Goal: Task Accomplishment & Management: Complete application form

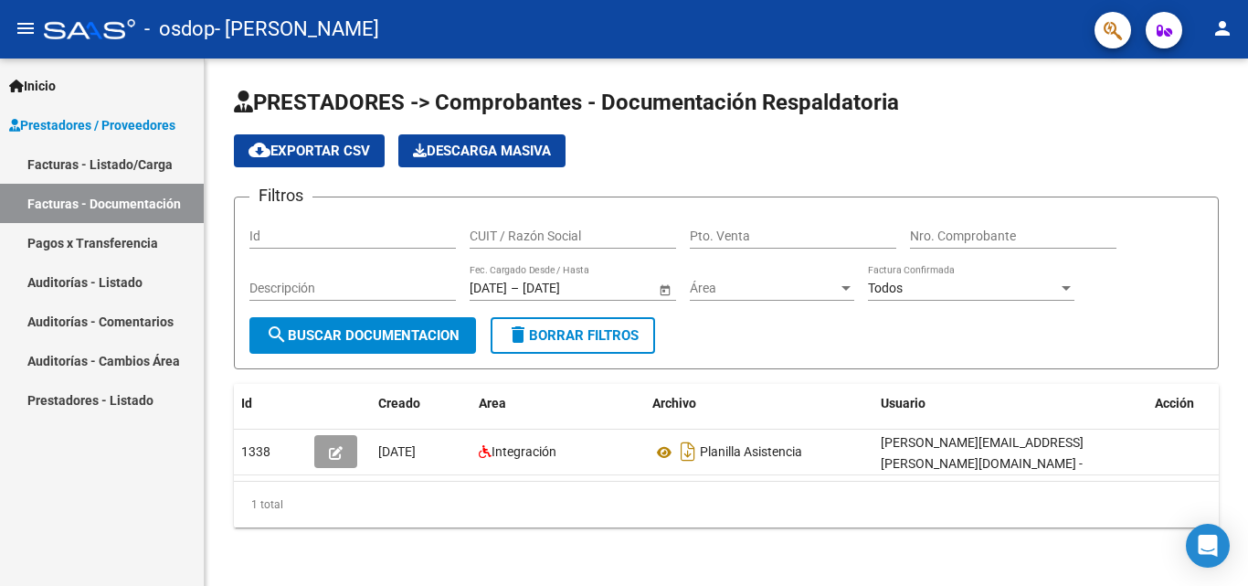
click at [124, 121] on span "Prestadores / Proveedores" at bounding box center [92, 125] width 166 height 20
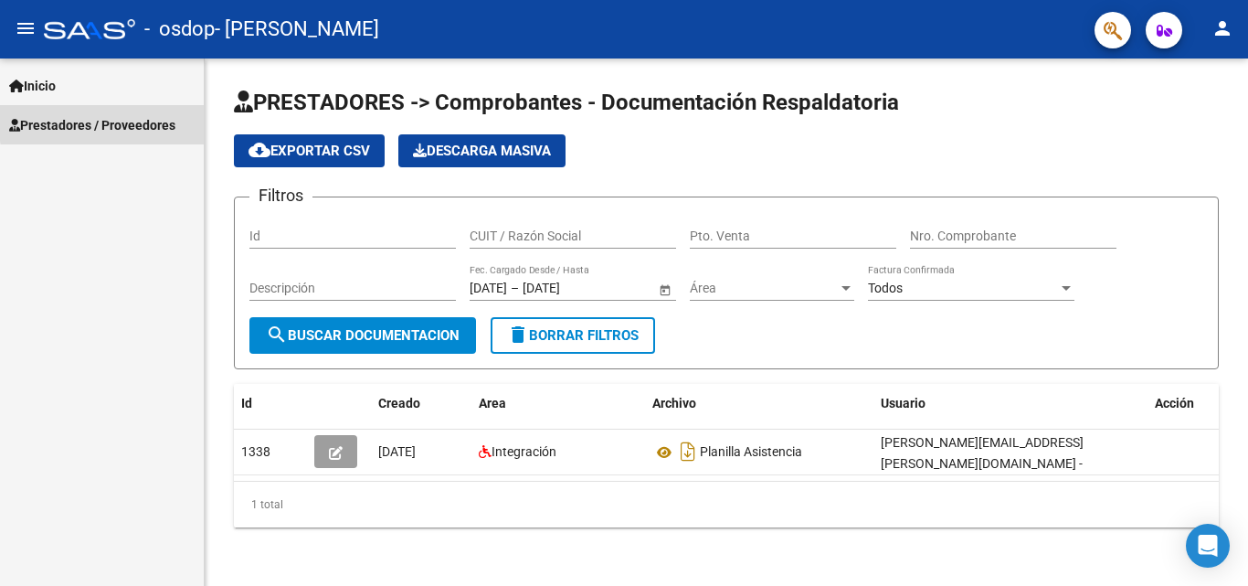
click at [124, 121] on span "Prestadores / Proveedores" at bounding box center [92, 125] width 166 height 20
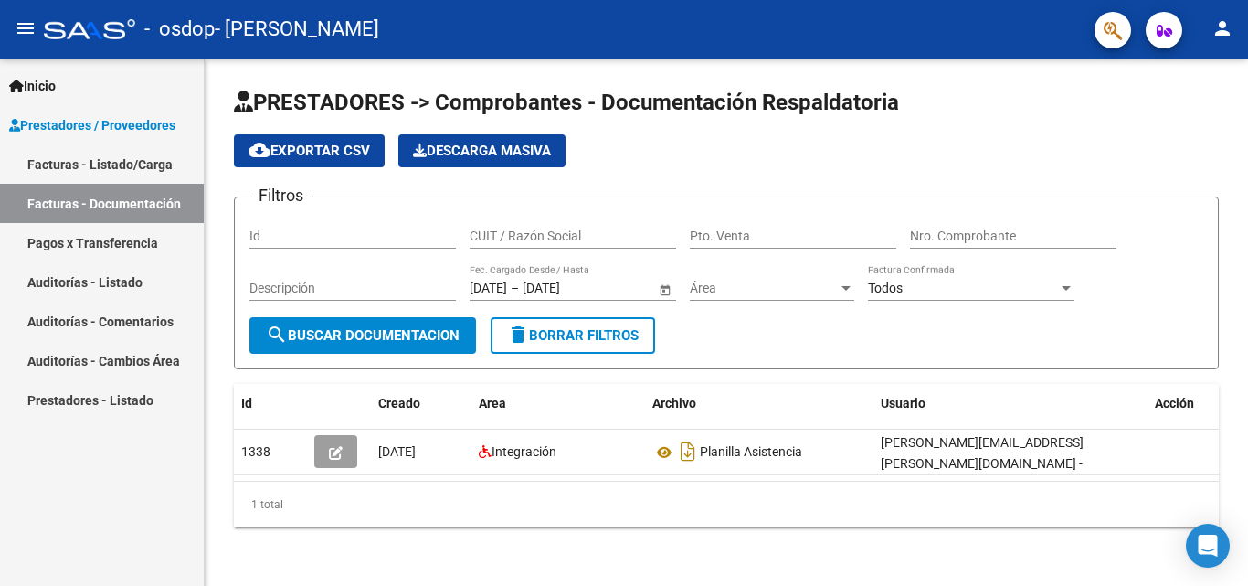
click at [112, 73] on link "Inicio" at bounding box center [102, 85] width 204 height 39
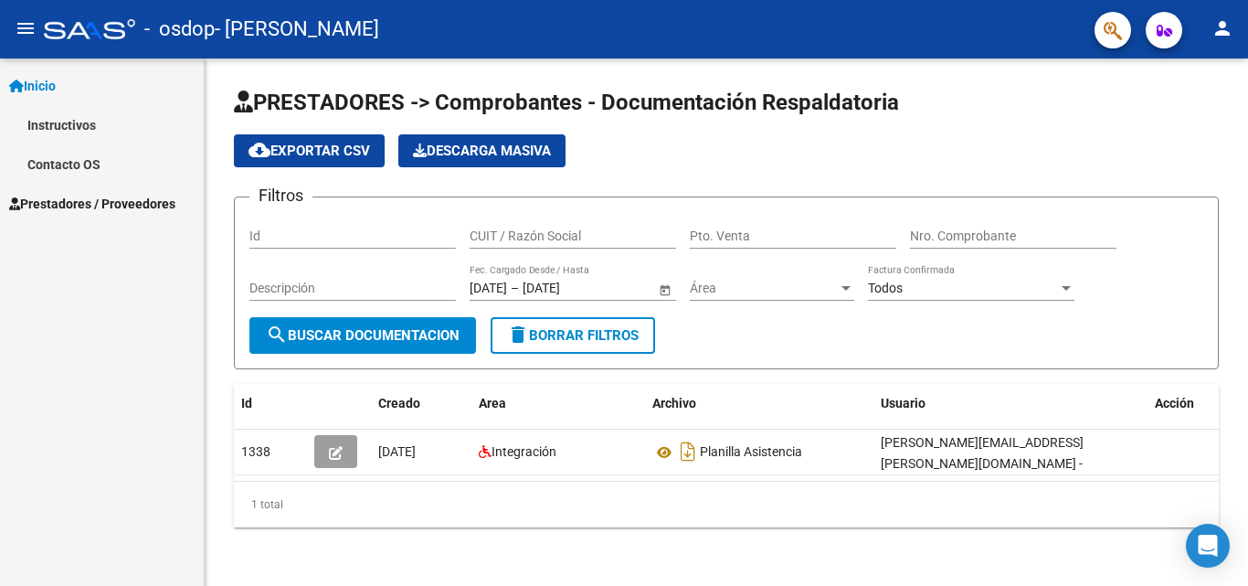
click at [74, 125] on link "Instructivos" at bounding box center [102, 124] width 204 height 39
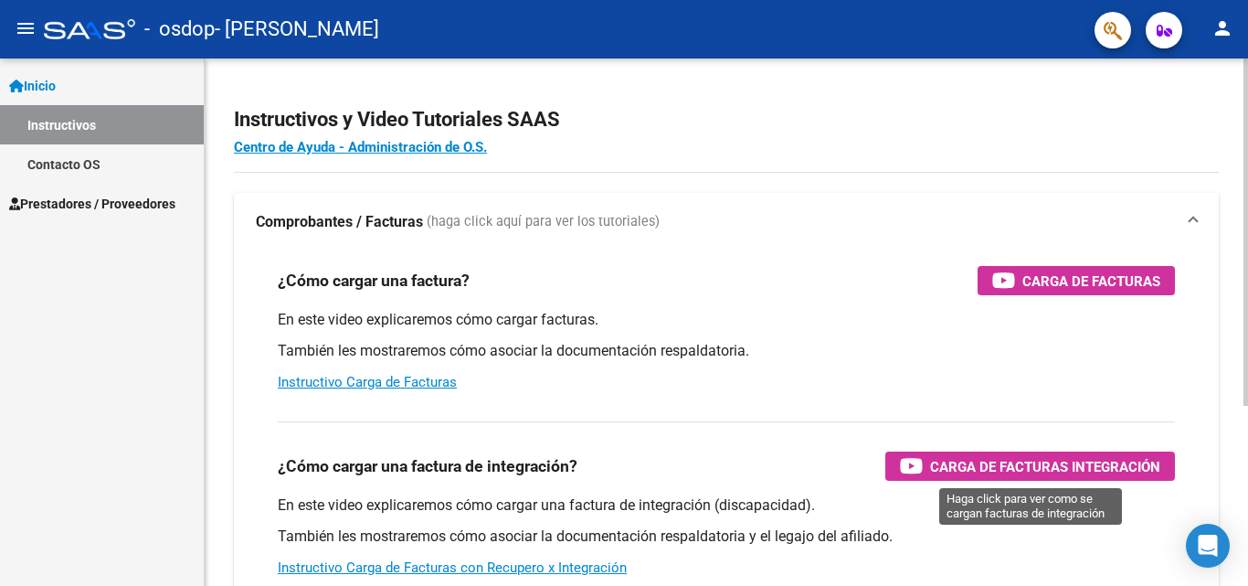
click at [1018, 456] on span "Carga de Facturas Integración" at bounding box center [1045, 466] width 230 height 23
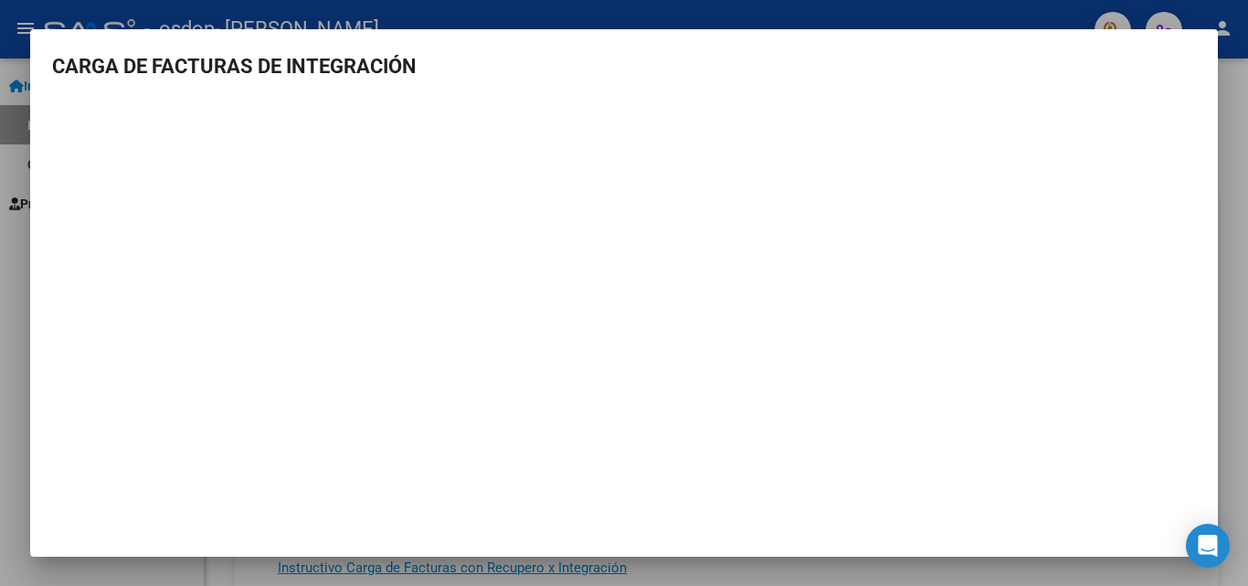
click at [1221, 312] on div at bounding box center [624, 293] width 1248 height 586
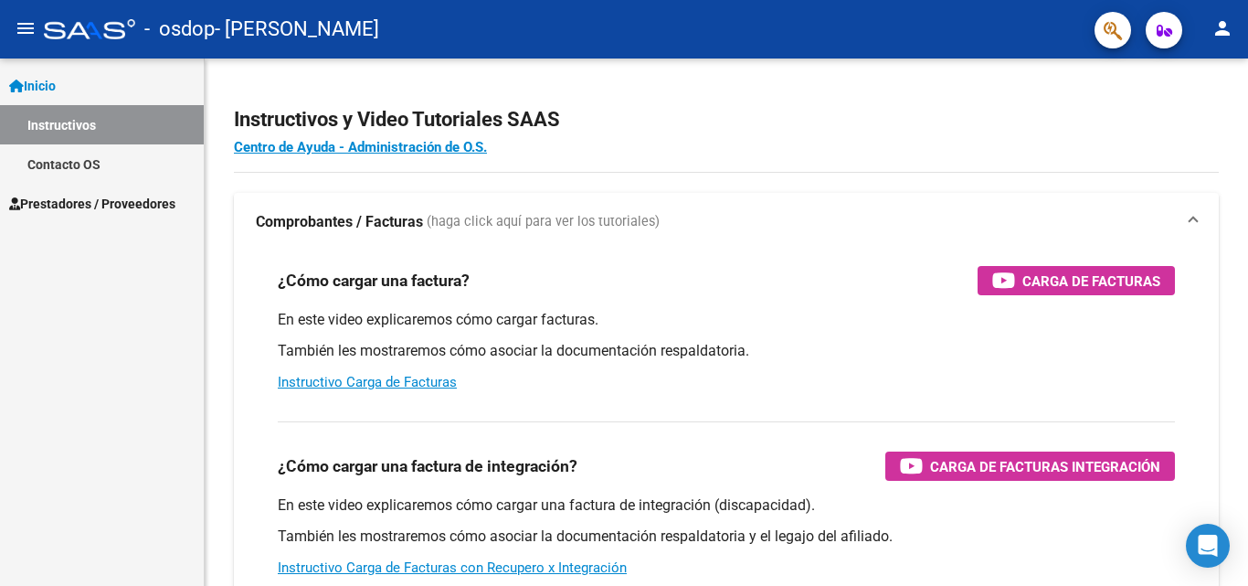
click at [69, 208] on span "Prestadores / Proveedores" at bounding box center [92, 204] width 166 height 20
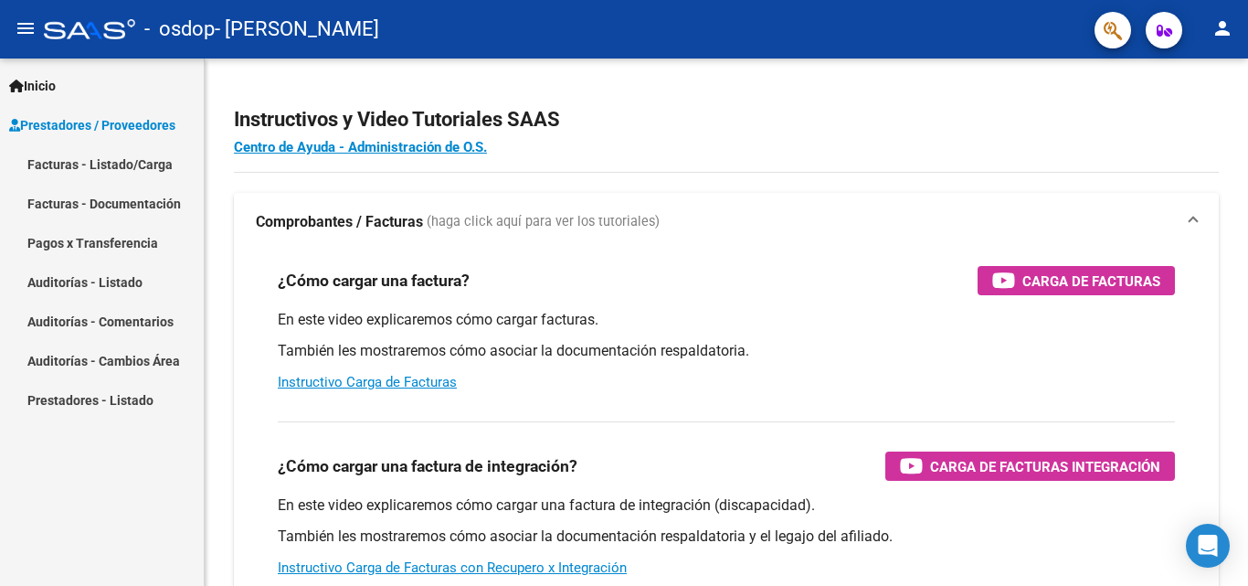
click at [114, 157] on link "Facturas - Listado/Carga" at bounding box center [102, 163] width 204 height 39
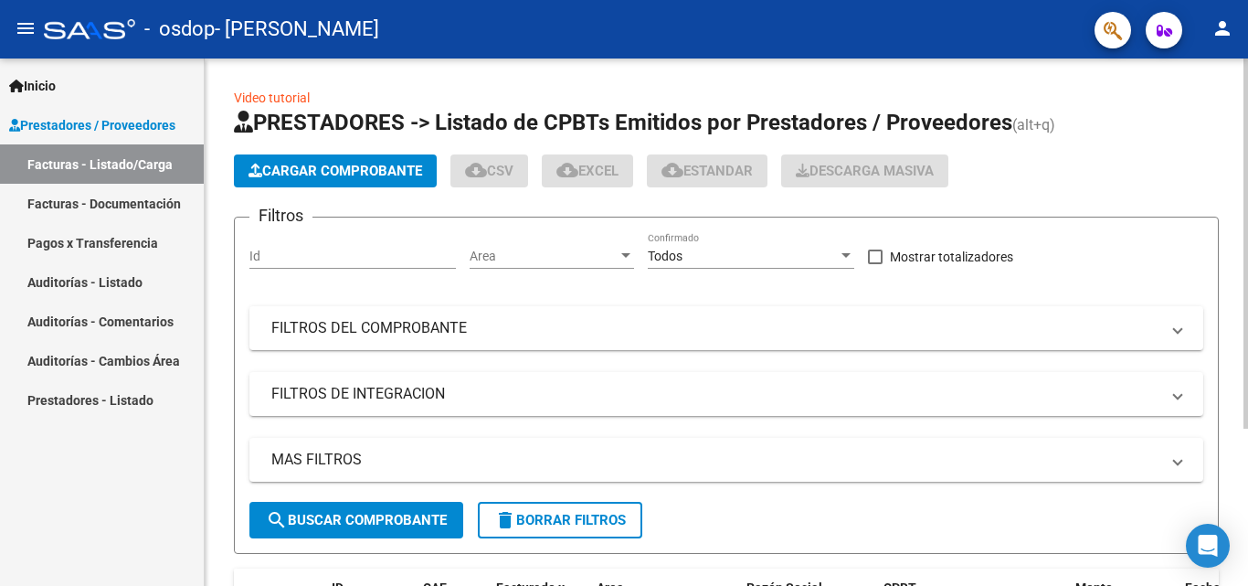
click at [353, 164] on span "Cargar Comprobante" at bounding box center [335, 171] width 174 height 16
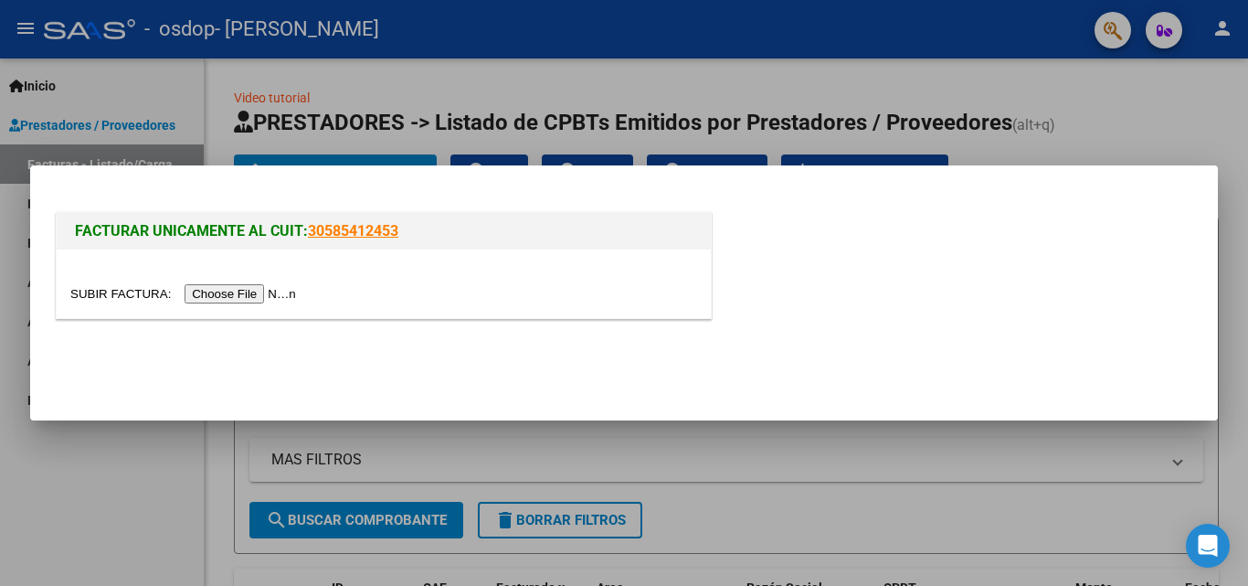
click at [273, 302] on input "file" at bounding box center [185, 293] width 231 height 19
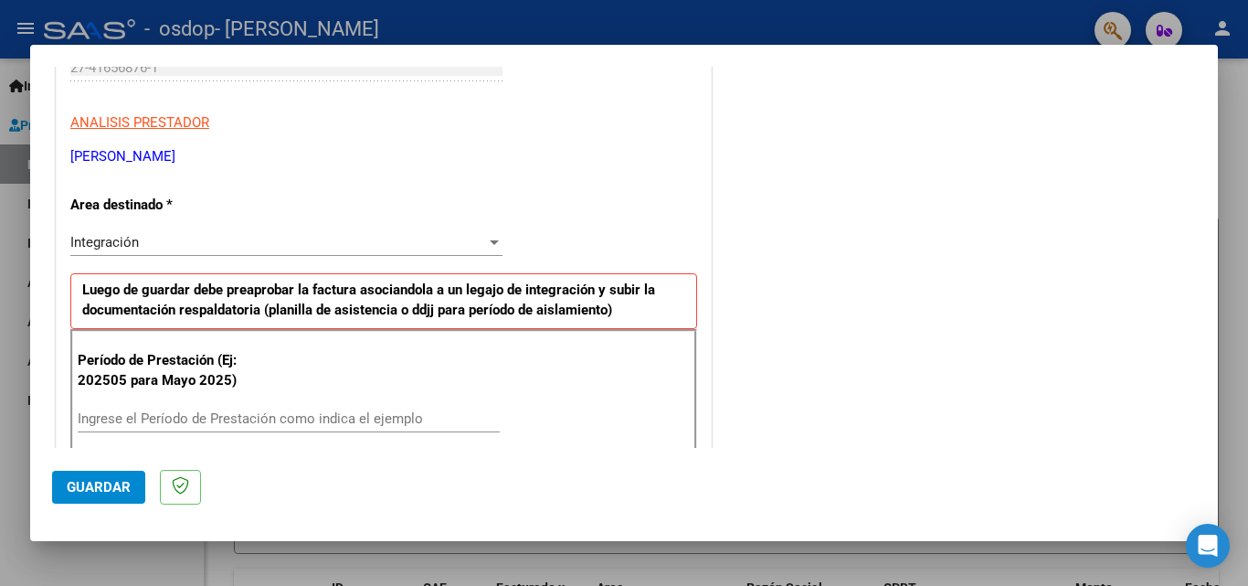
scroll to position [299, 0]
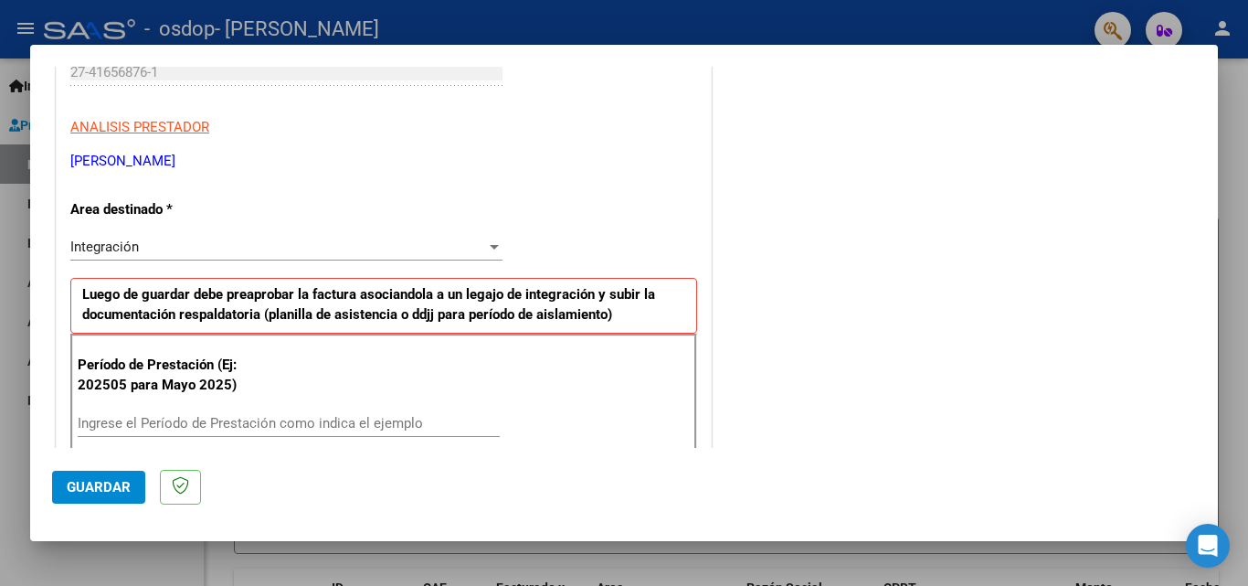
click at [492, 252] on div at bounding box center [494, 246] width 16 height 15
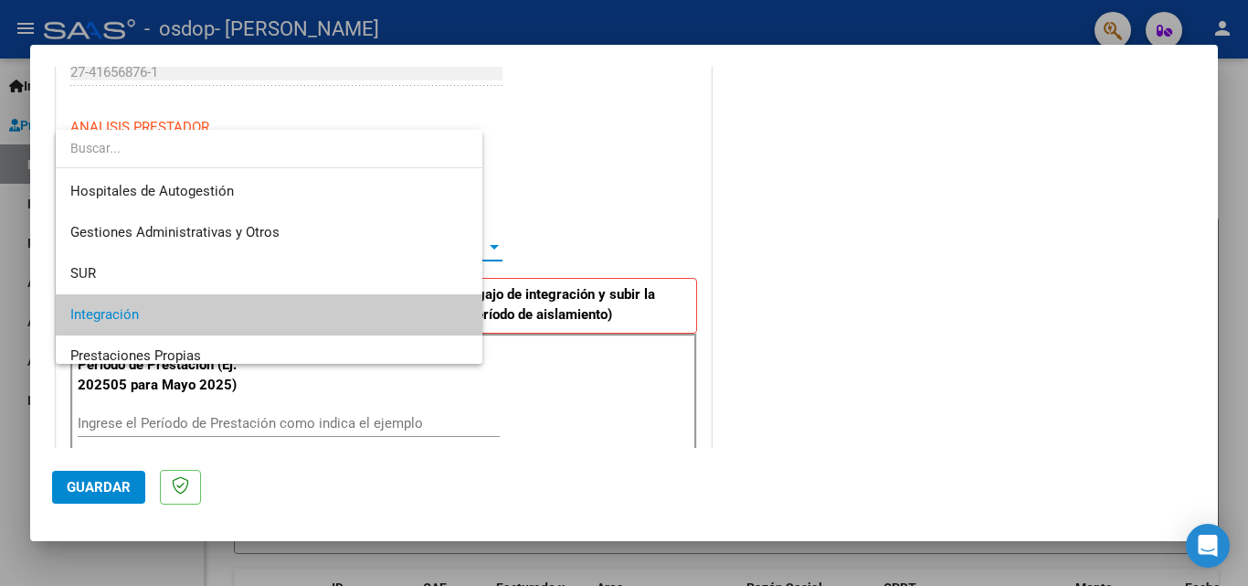
scroll to position [69, 0]
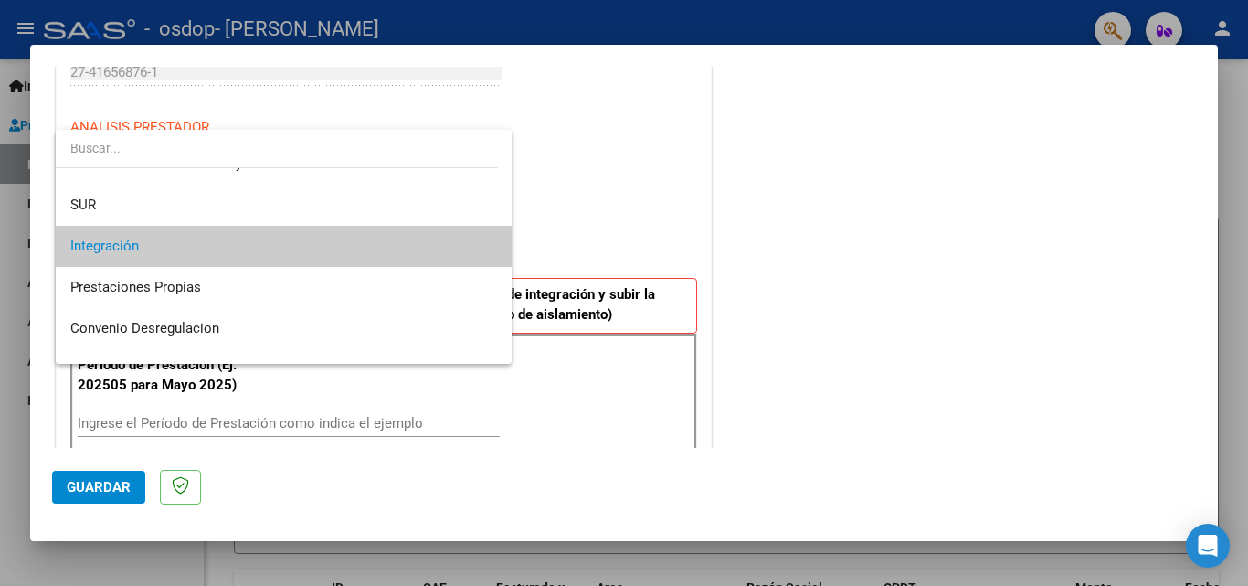
click at [477, 246] on span "Integración" at bounding box center [283, 246] width 427 height 41
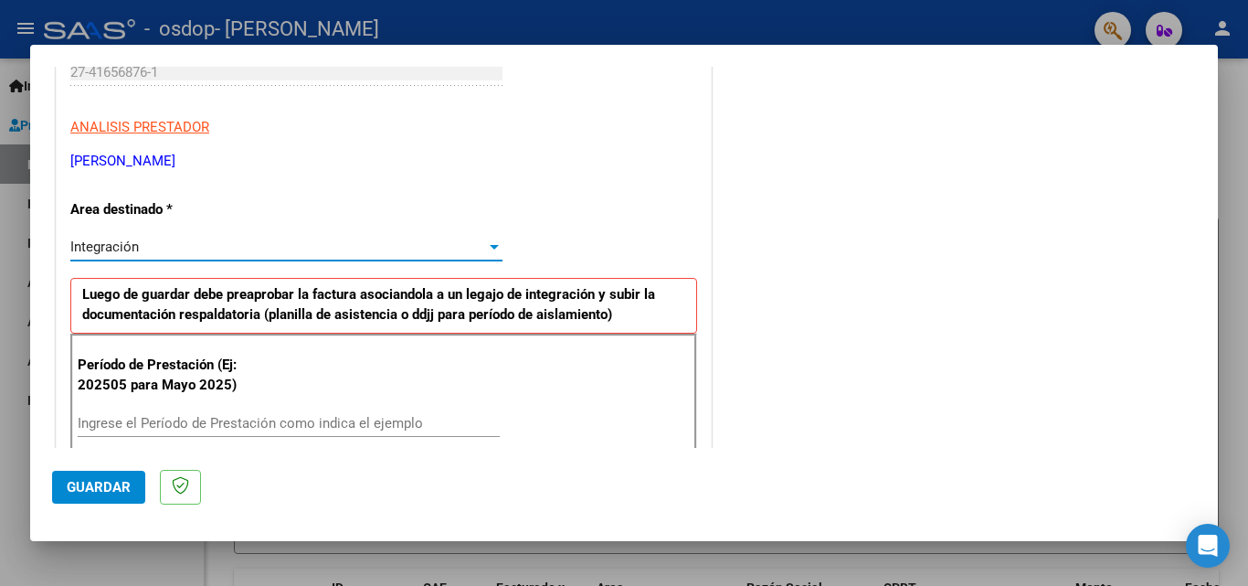
click at [391, 416] on input "Ingrese el Período de Prestación como indica el ejemplo" at bounding box center [289, 423] width 422 height 16
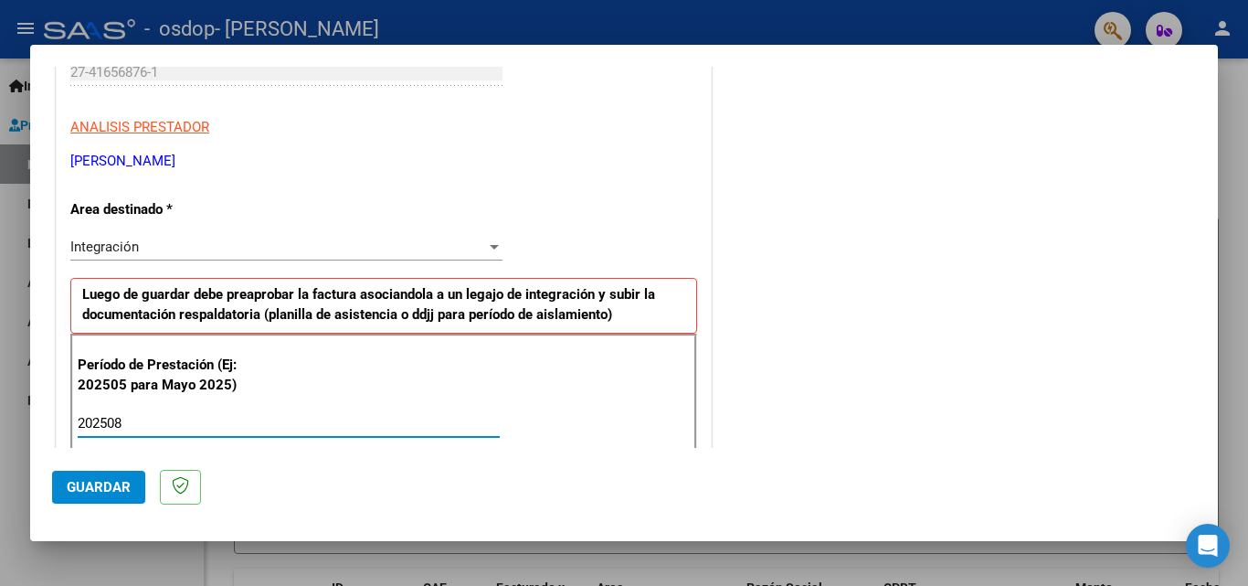
type input "202508"
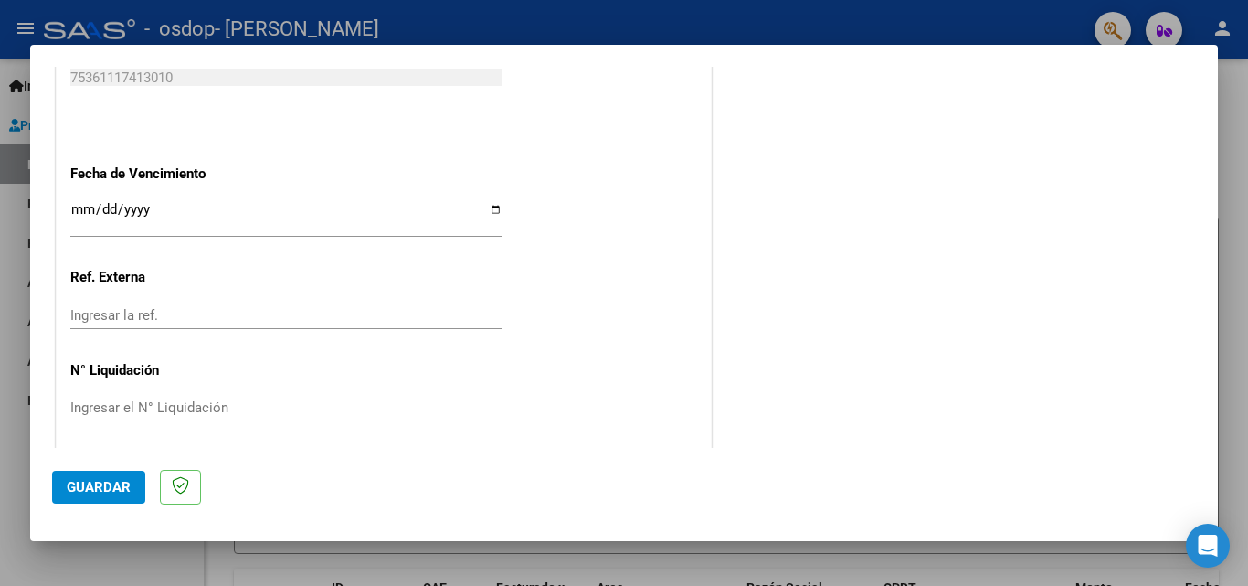
scroll to position [1227, 0]
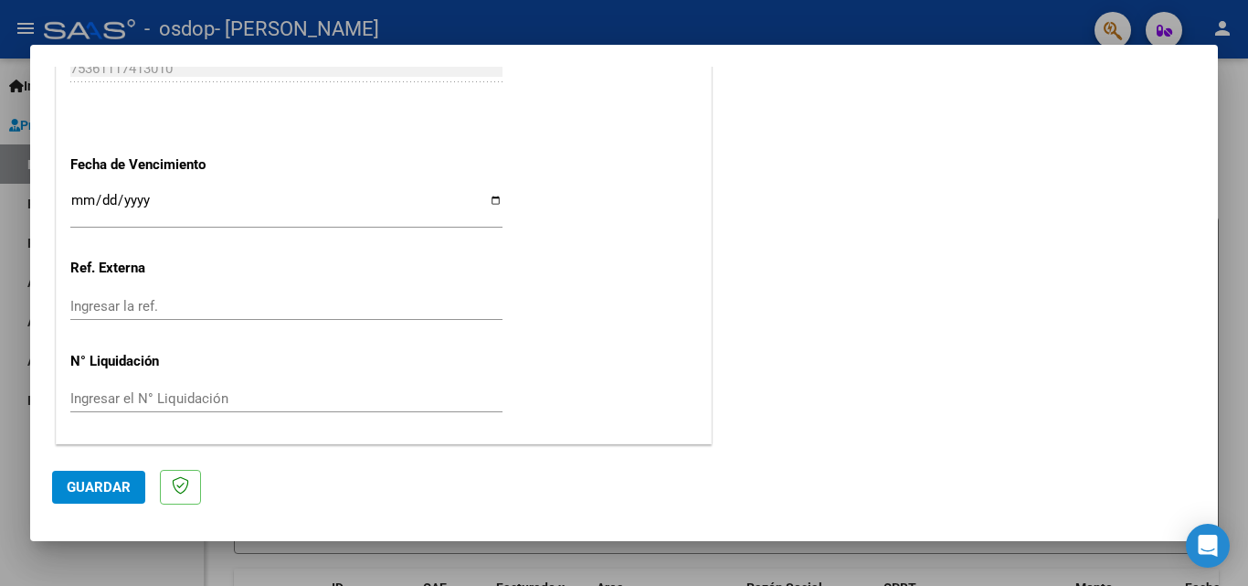
click at [490, 205] on input "Ingresar la fecha" at bounding box center [286, 207] width 432 height 29
type input "[DATE]"
click at [232, 306] on input "Ingresar la ref." at bounding box center [286, 306] width 432 height 16
click at [230, 399] on input "Ingresar el N° Liquidación" at bounding box center [286, 398] width 432 height 16
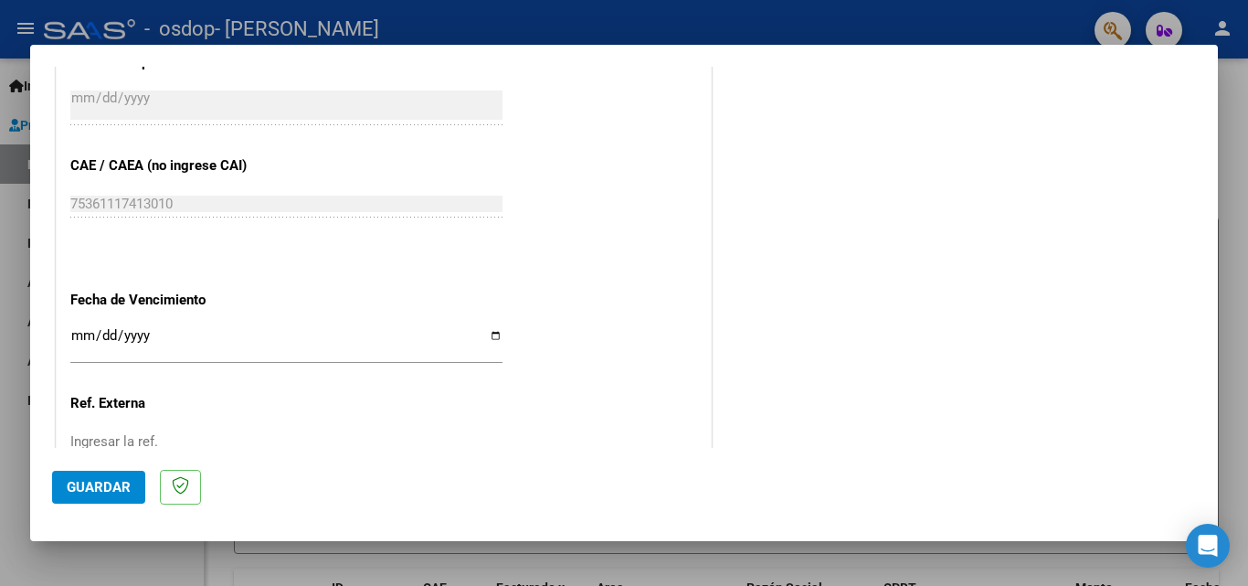
click at [101, 485] on span "Guardar" at bounding box center [99, 487] width 64 height 16
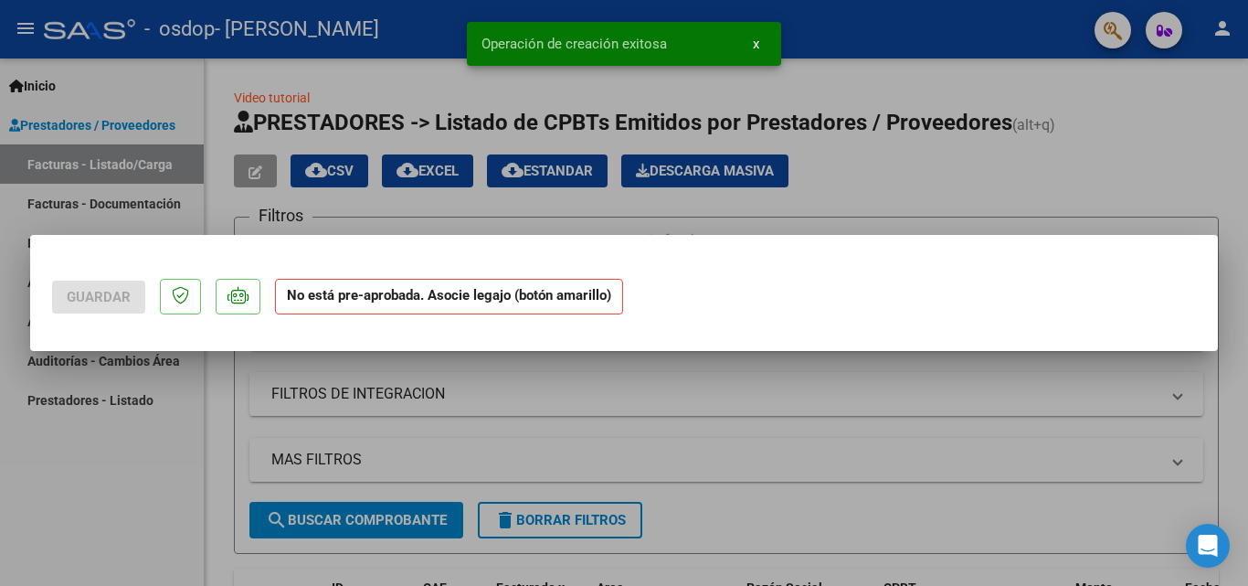
scroll to position [0, 0]
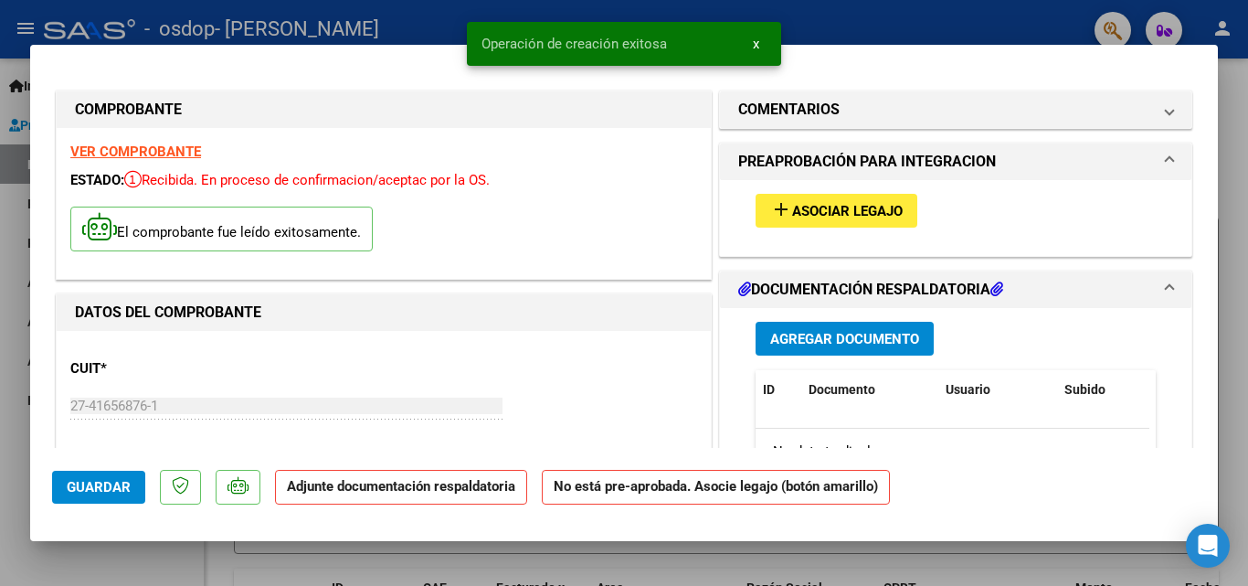
click at [792, 209] on span "Asociar Legajo" at bounding box center [847, 211] width 111 height 16
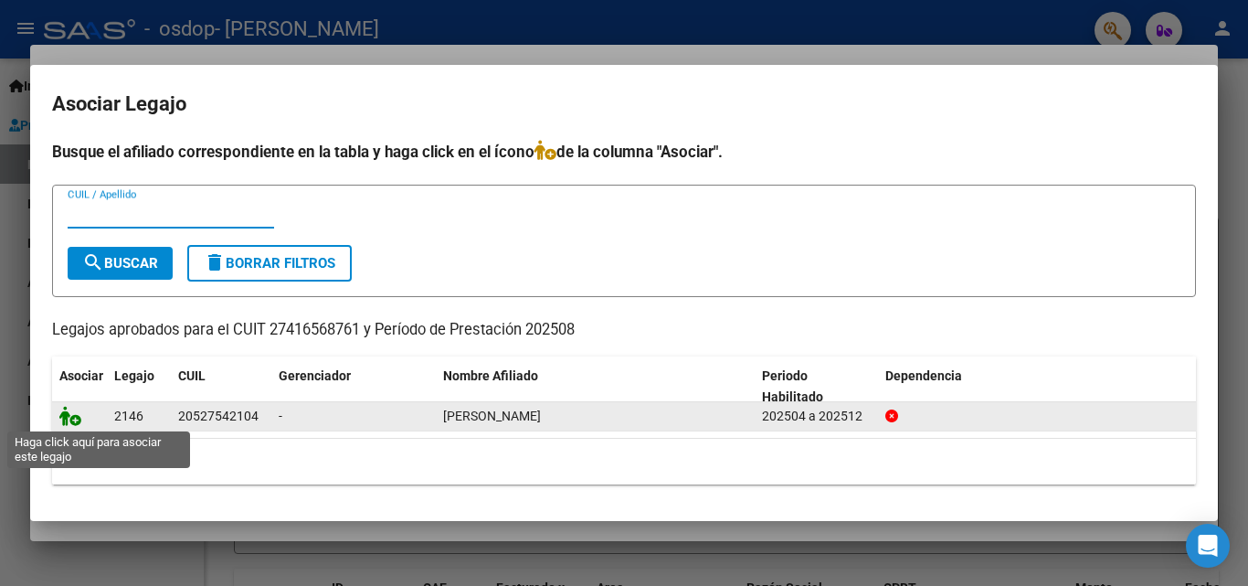
click at [72, 415] on icon at bounding box center [70, 416] width 22 height 20
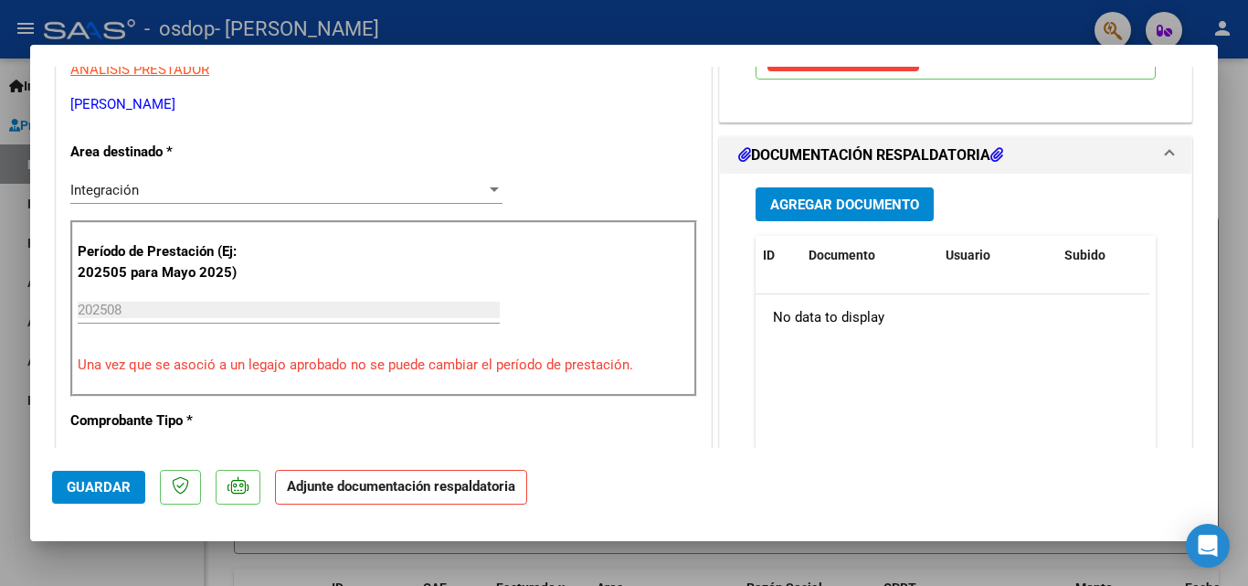
scroll to position [396, 0]
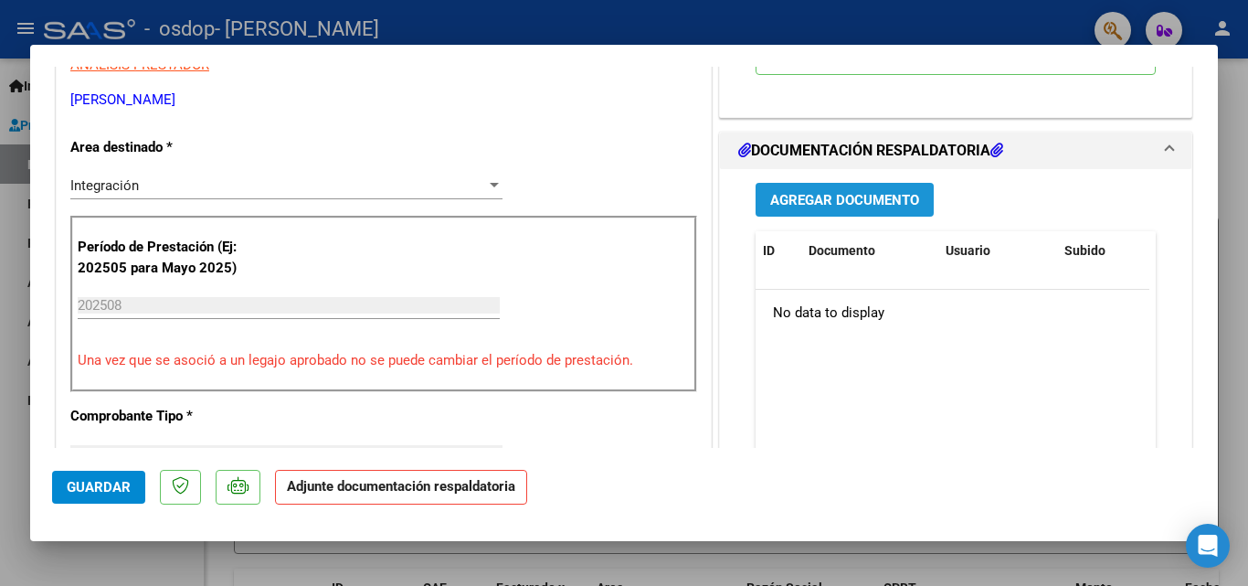
click at [809, 194] on span "Agregar Documento" at bounding box center [844, 200] width 149 height 16
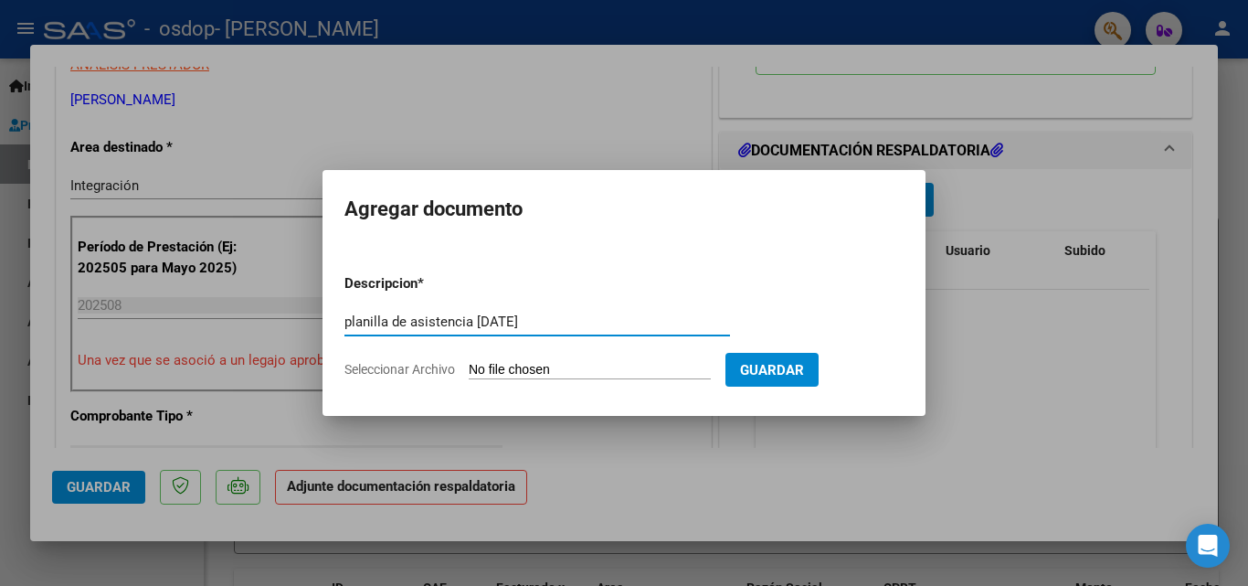
type input "planilla de asistencia [DATE]"
click at [637, 378] on input "Seleccionar Archivo" at bounding box center [590, 370] width 242 height 17
type input "C:\fakepath\planilla asistencia [PERSON_NAME] agosto.pdf"
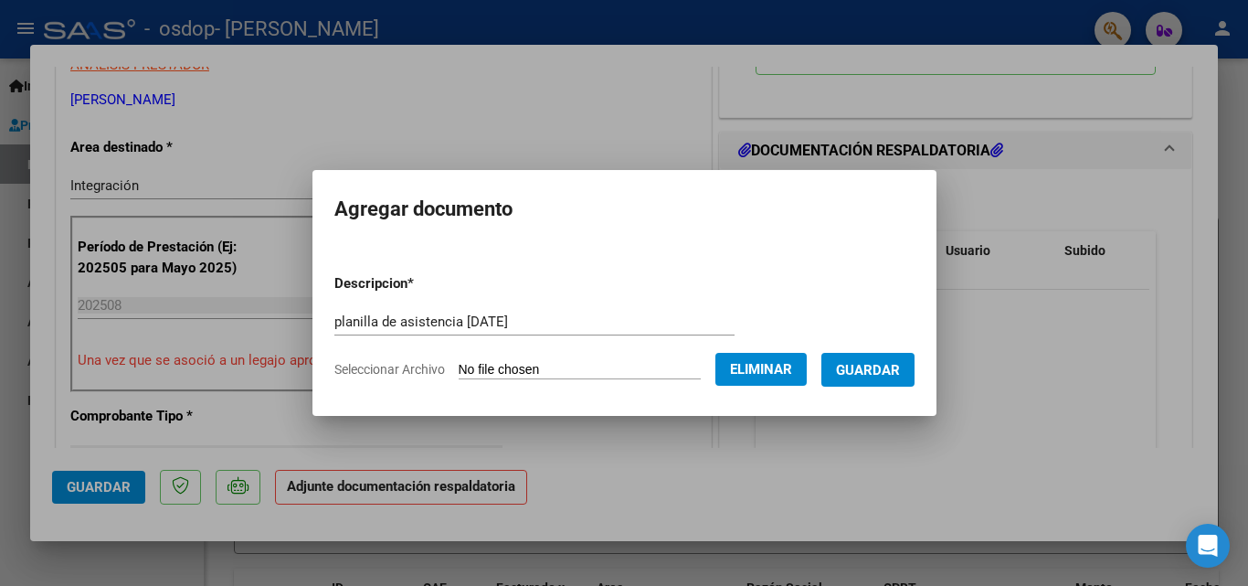
click at [900, 374] on span "Guardar" at bounding box center [868, 370] width 64 height 16
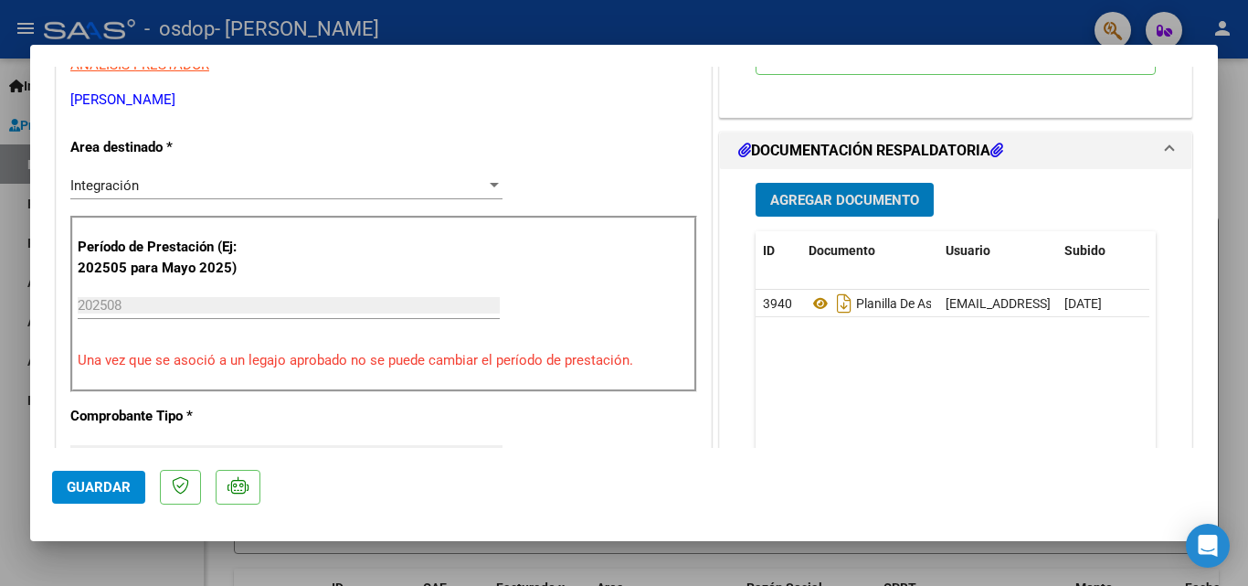
click at [119, 486] on span "Guardar" at bounding box center [99, 487] width 64 height 16
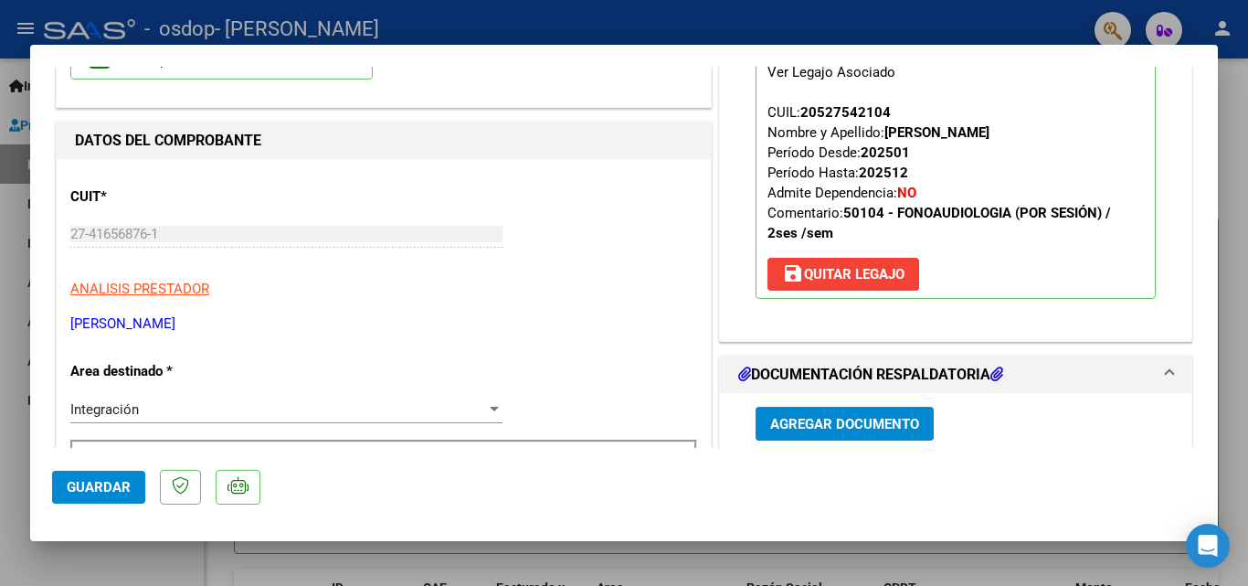
scroll to position [0, 0]
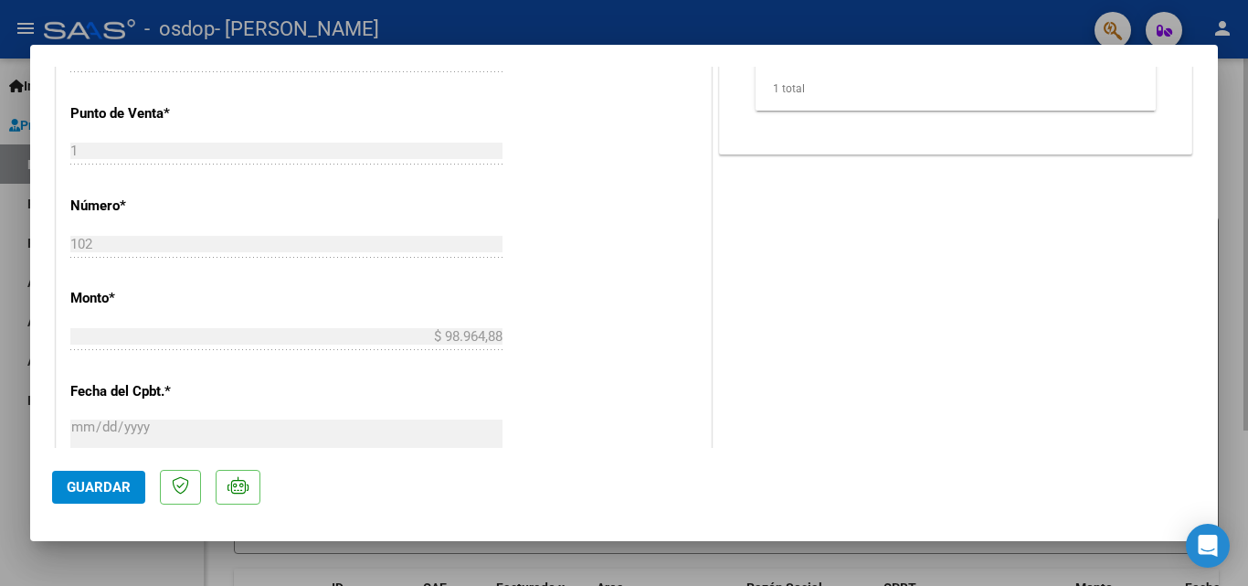
drag, startPoint x: 1247, startPoint y: 291, endPoint x: 1246, endPoint y: 334, distance: 42.9
click at [1246, 333] on div at bounding box center [624, 293] width 1248 height 586
type input "$ 0,00"
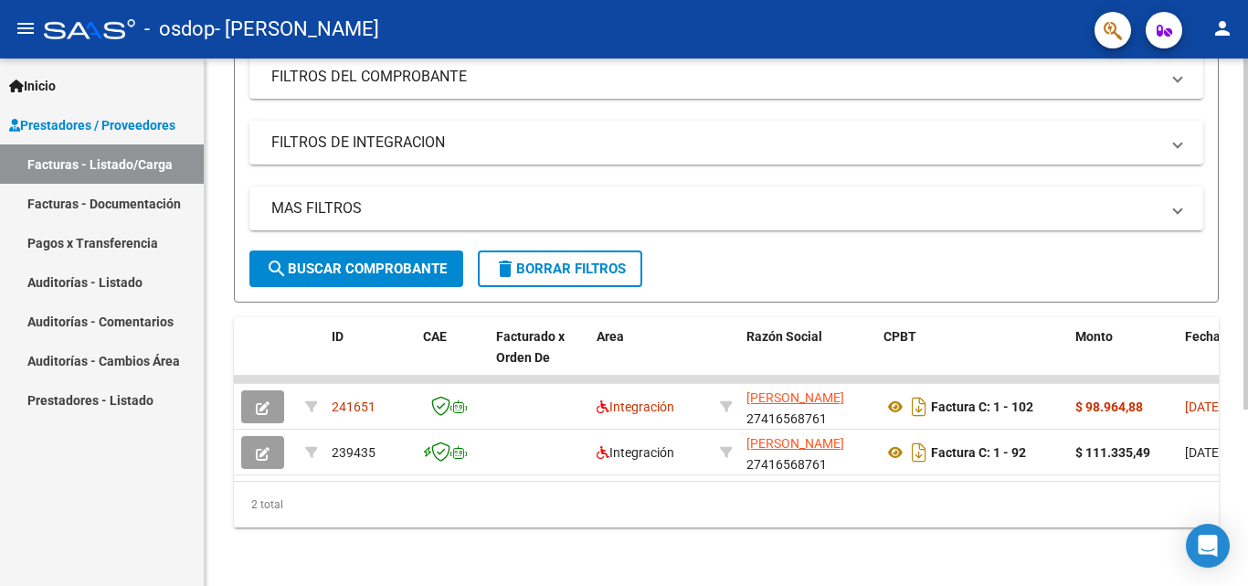
scroll to position [266, 0]
click at [1239, 355] on div "Video tutorial PRESTADORES -> Listado de CPBTs Emitidos por Prestadores / Prove…" at bounding box center [729, 196] width 1048 height 778
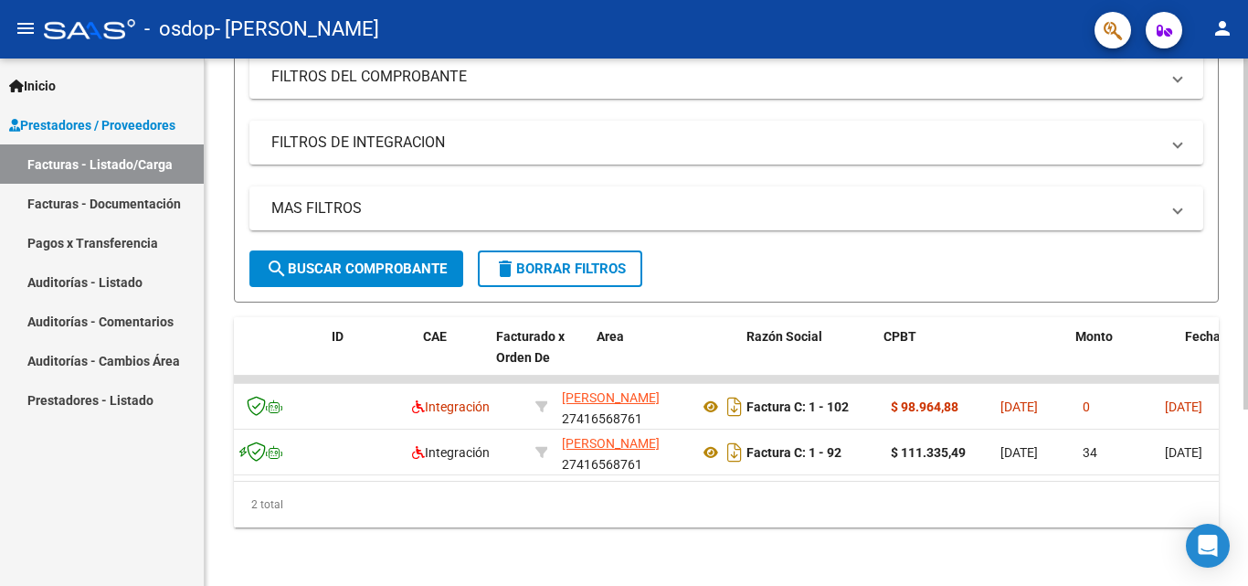
scroll to position [0, 0]
